Goal: Task Accomplishment & Management: Manage account settings

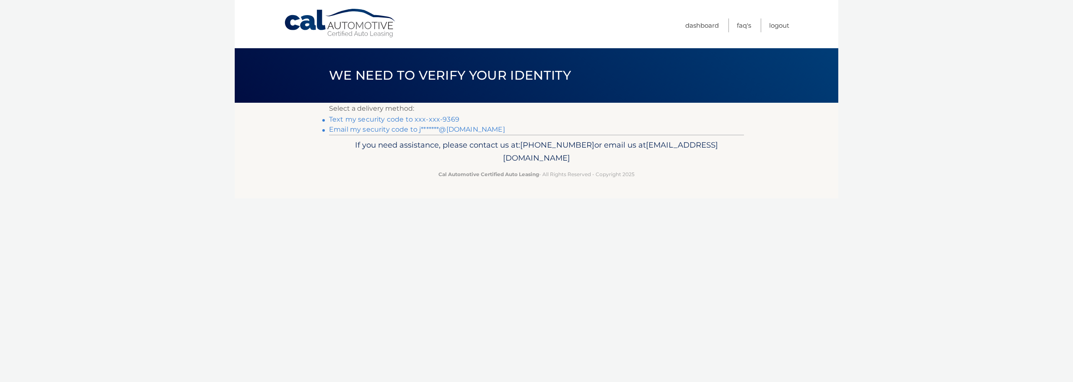
click at [412, 133] on link "Email my security code to j*******@[DOMAIN_NAME]" at bounding box center [417, 129] width 176 height 8
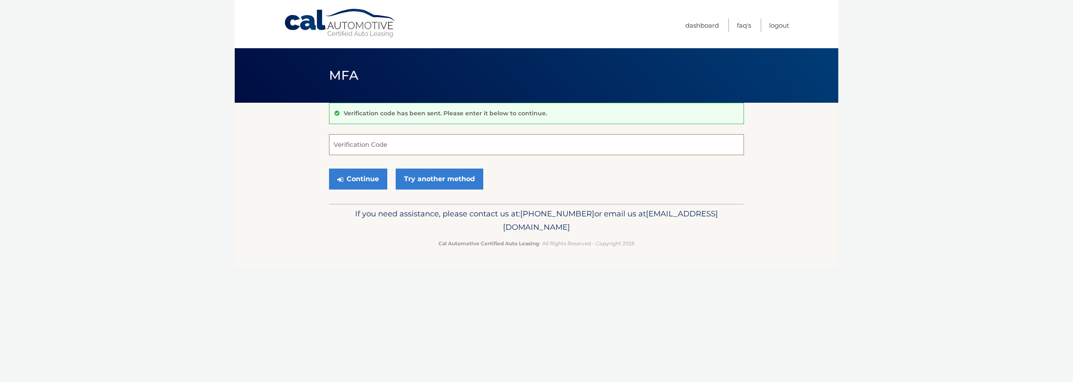
click at [372, 148] on input "Verification Code" at bounding box center [536, 144] width 415 height 21
click at [448, 189] on link "Try another method" at bounding box center [440, 178] width 88 height 21
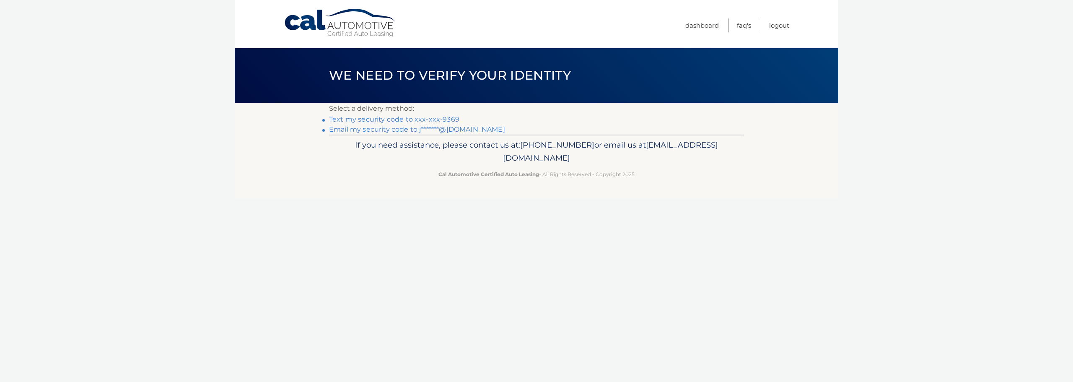
click at [459, 123] on link "Text my security code to xxx-xxx-9369" at bounding box center [394, 119] width 130 height 8
